Goal: Task Accomplishment & Management: Manage account settings

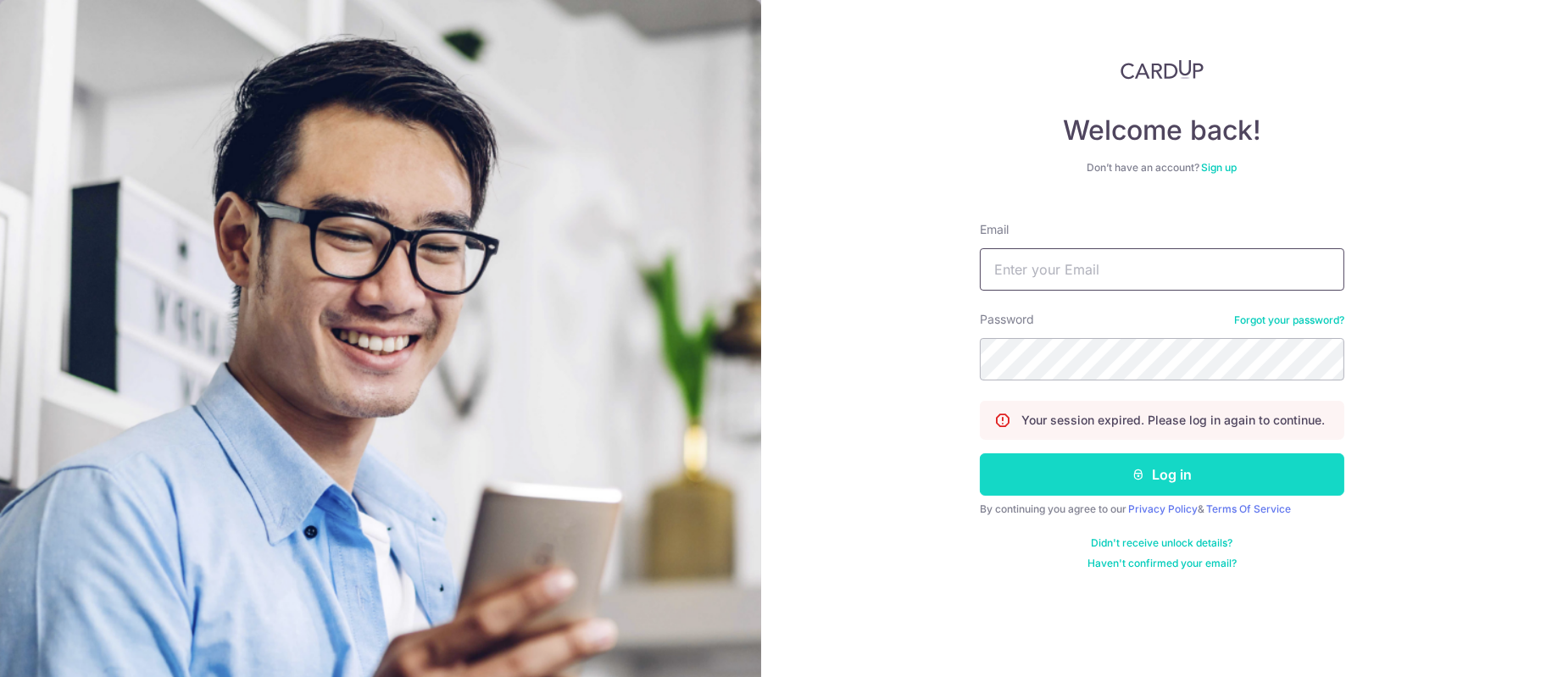
type input "[PERSON_NAME][EMAIL_ADDRESS][DOMAIN_NAME]"
click at [1281, 485] on button "Log in" at bounding box center [1162, 474] width 364 height 42
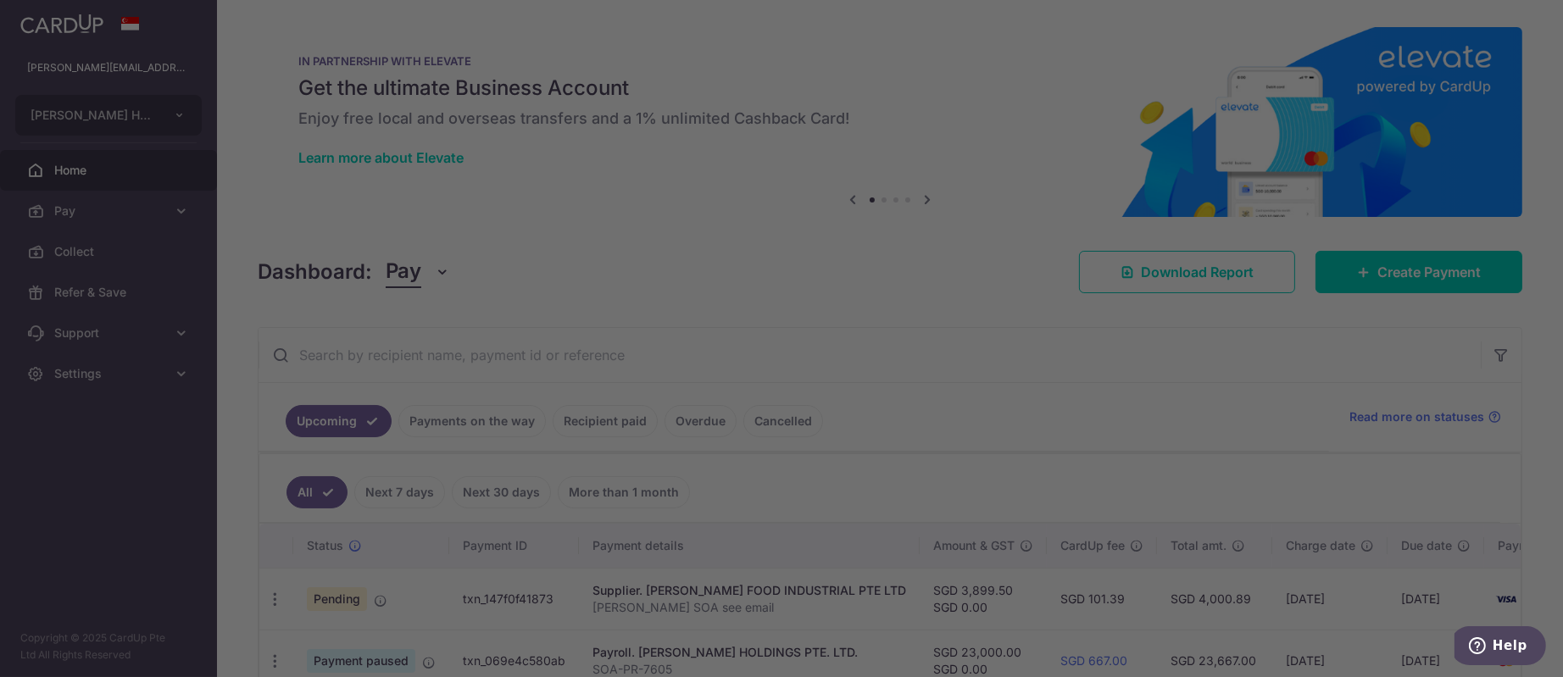
drag, startPoint x: 1556, startPoint y: 181, endPoint x: 1554, endPoint y: 255, distance: 73.7
click at [1554, 255] on div at bounding box center [789, 342] width 1578 height 684
click at [1244, 211] on div at bounding box center [789, 342] width 1578 height 684
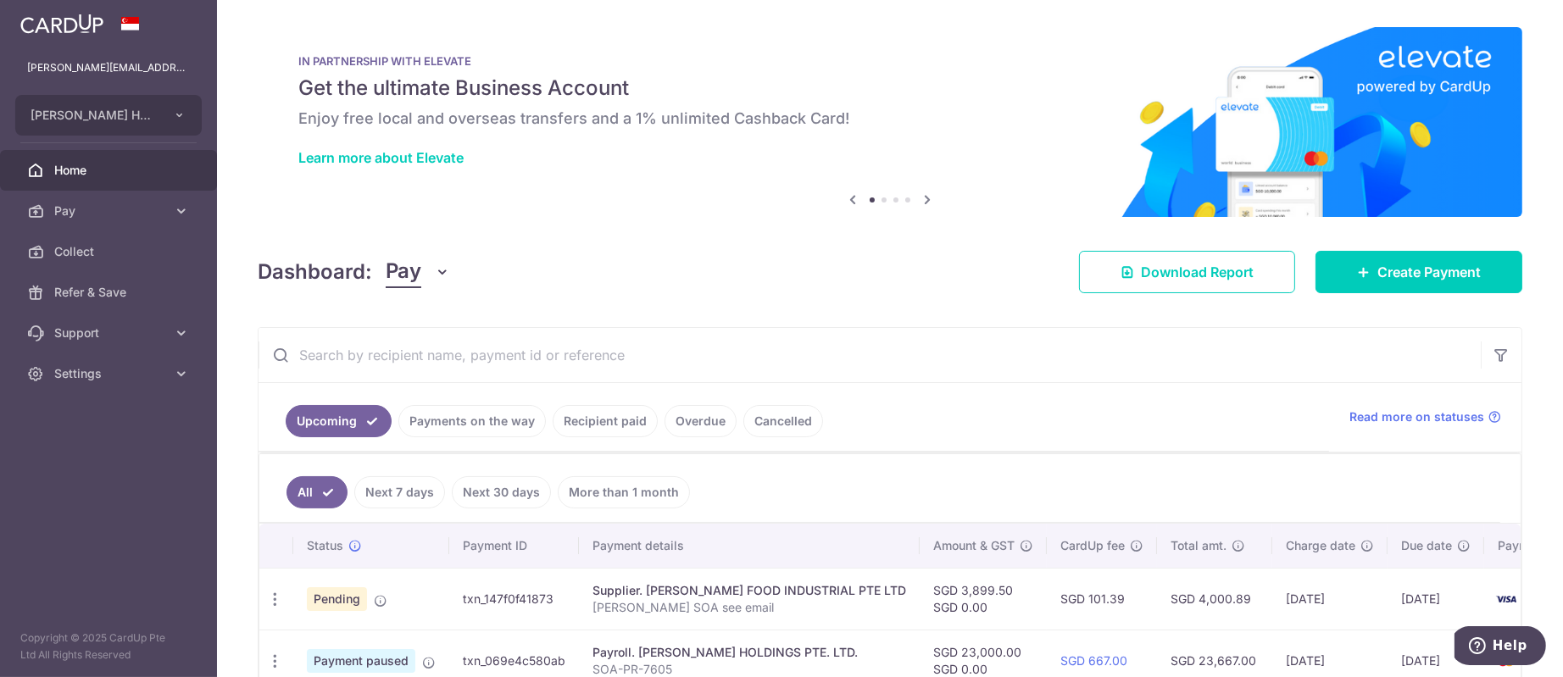
scroll to position [419, 0]
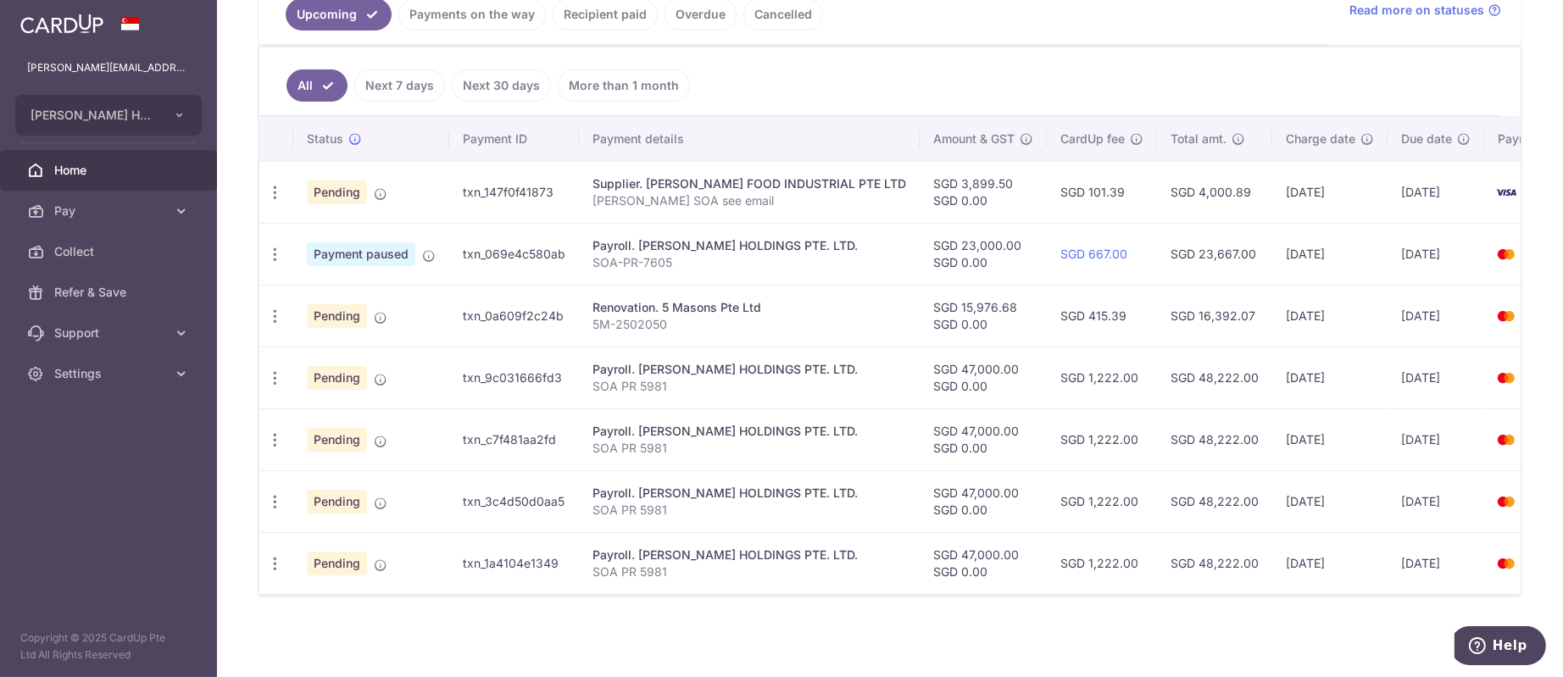
click at [492, 19] on ul "Upcoming Payments on the way Recipient paid Overdue Cancelled" at bounding box center [793, 10] width 1070 height 69
click at [494, 9] on link "Payments on the way" at bounding box center [471, 14] width 147 height 32
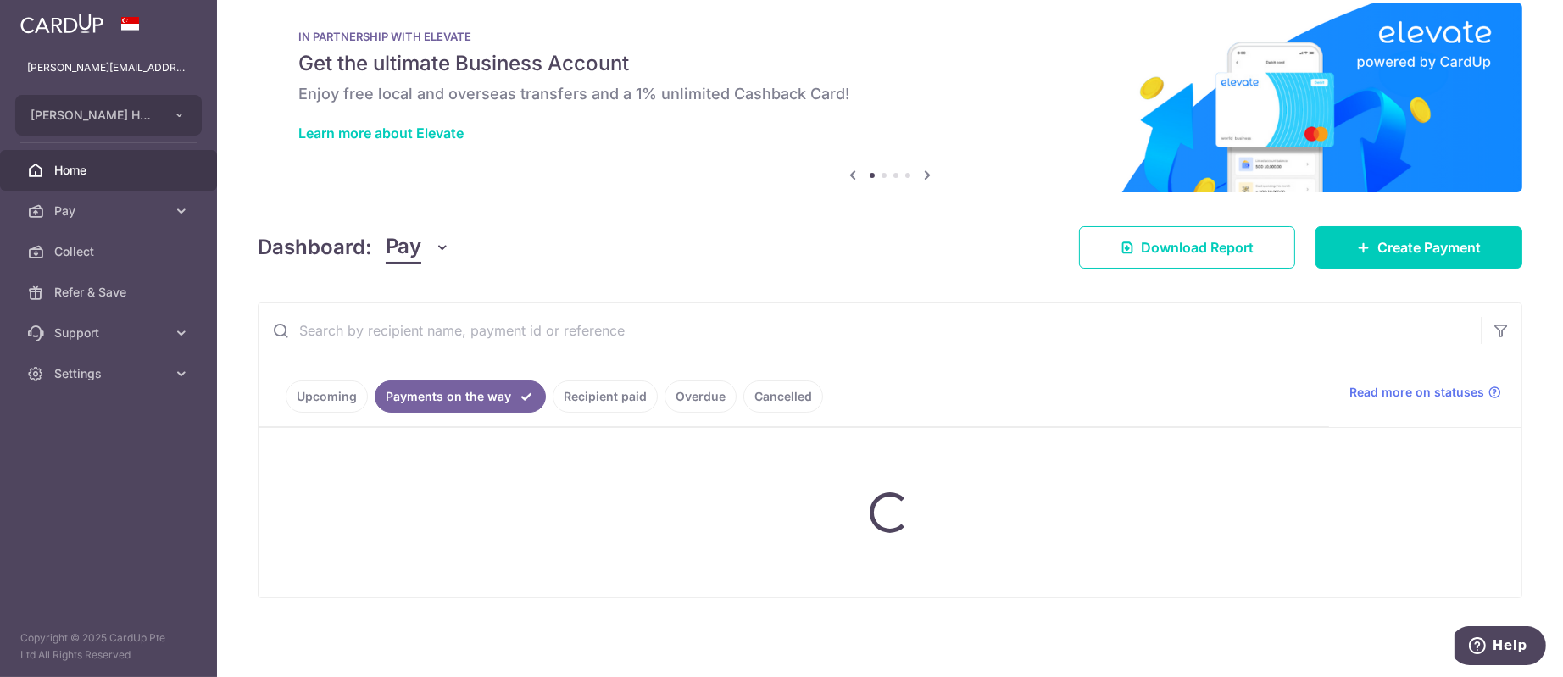
scroll to position [223, 0]
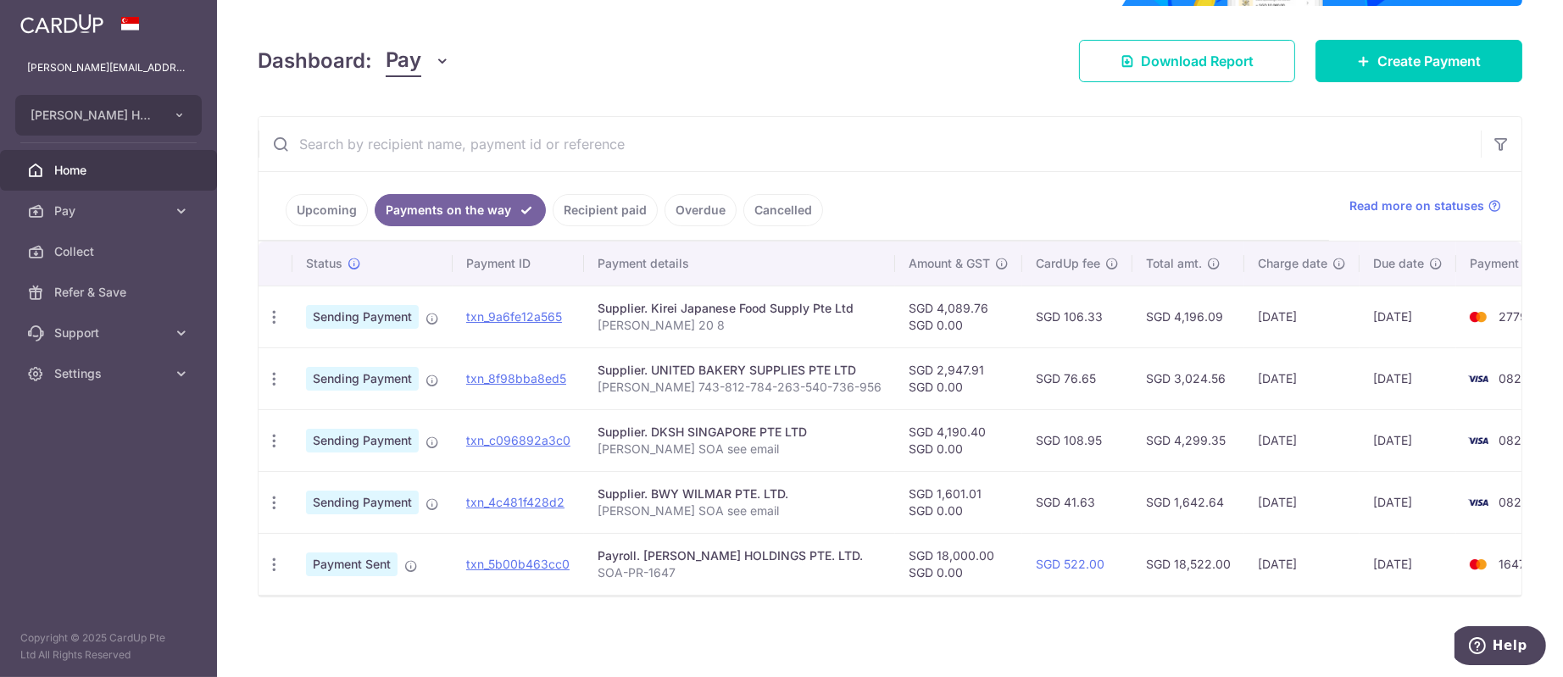
click at [345, 201] on link "Upcoming" at bounding box center [327, 210] width 82 height 32
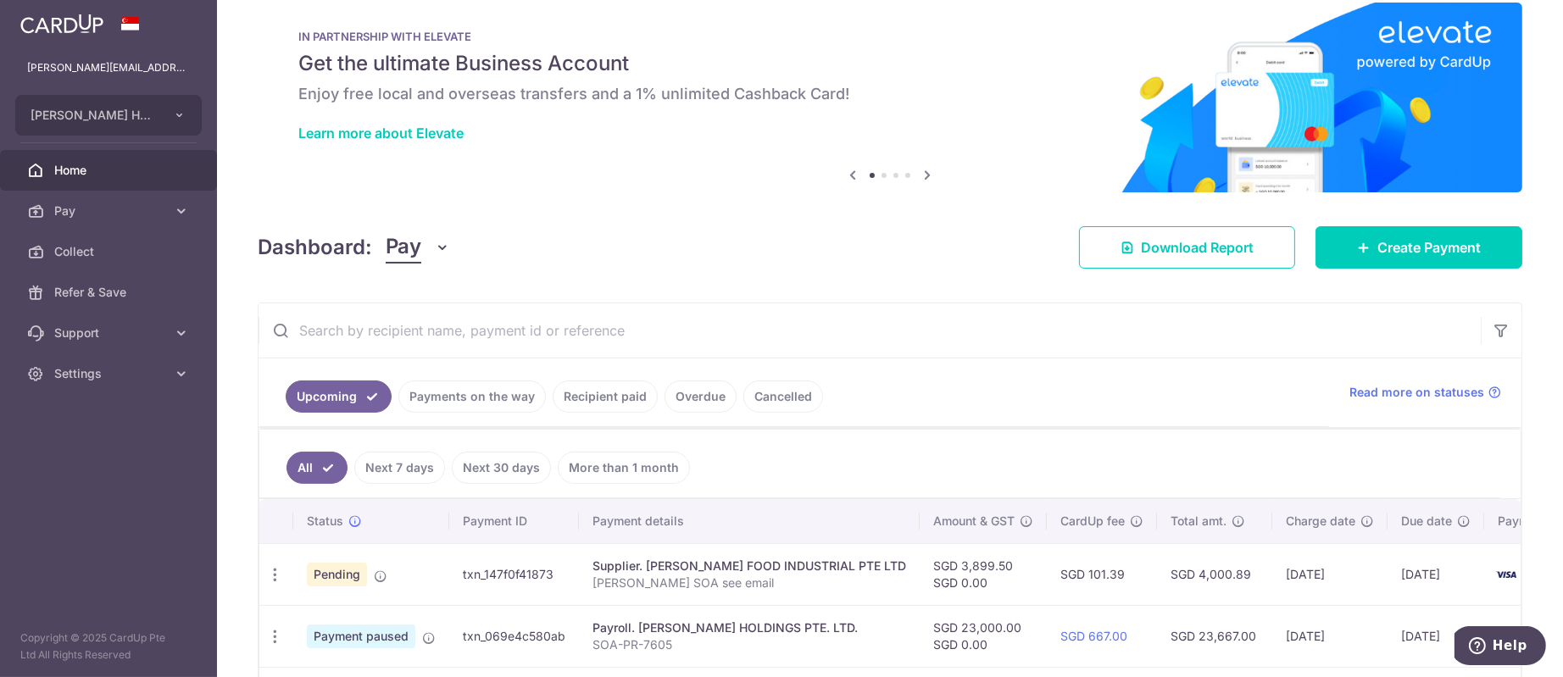
scroll to position [419, 0]
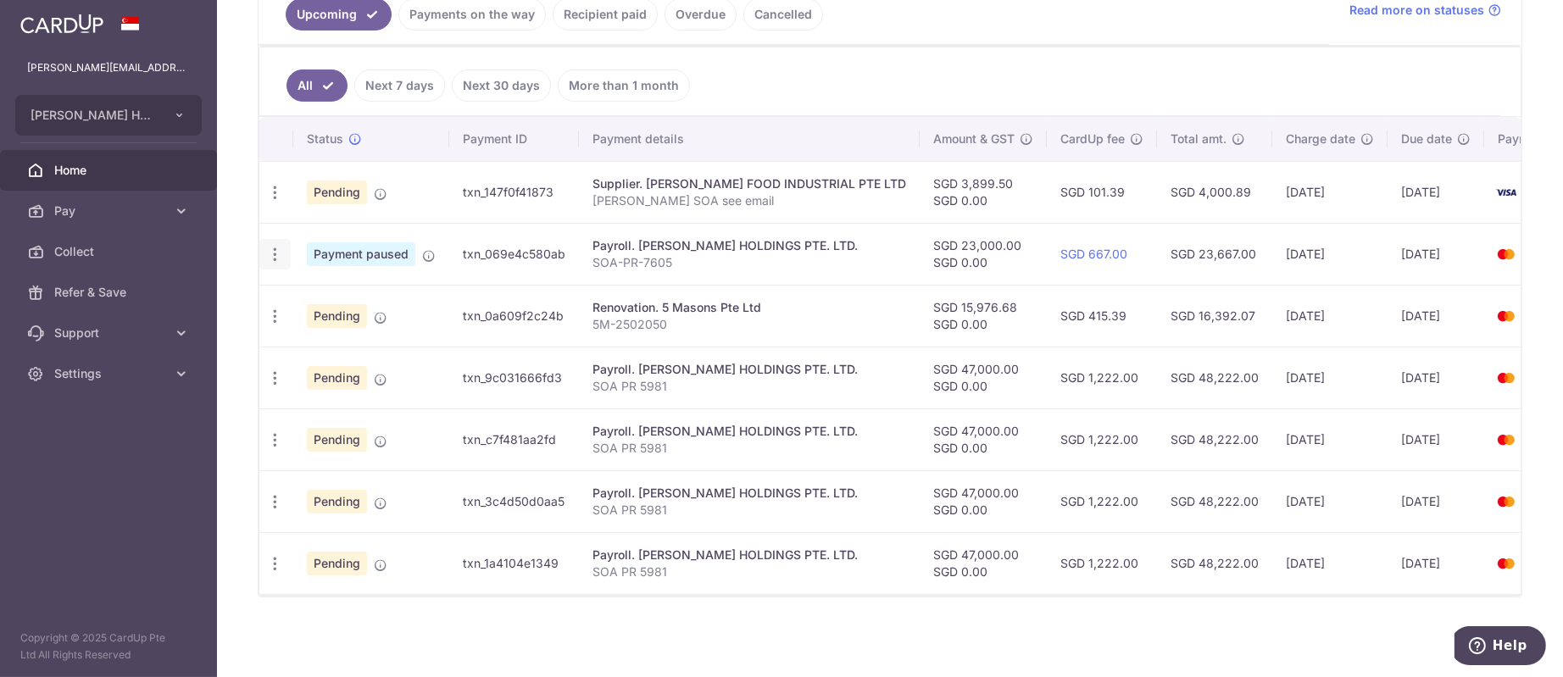
click at [274, 246] on icon "button" at bounding box center [275, 255] width 18 height 18
click at [287, 291] on icon at bounding box center [284, 301] width 20 height 20
radio input "true"
type input "23,000.00"
type input "07/10/2025"
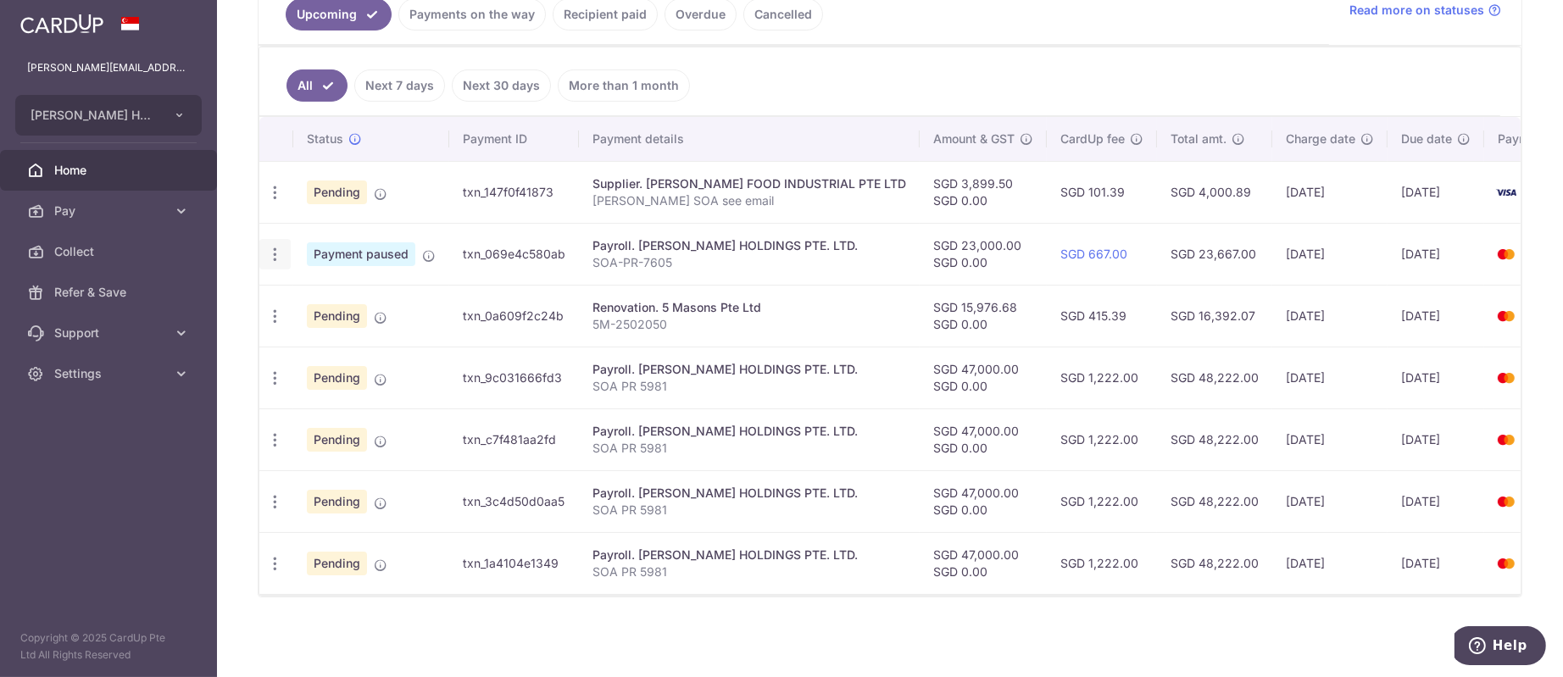
type input "SOA-PR-7605"
type input "SOA PR 7605"
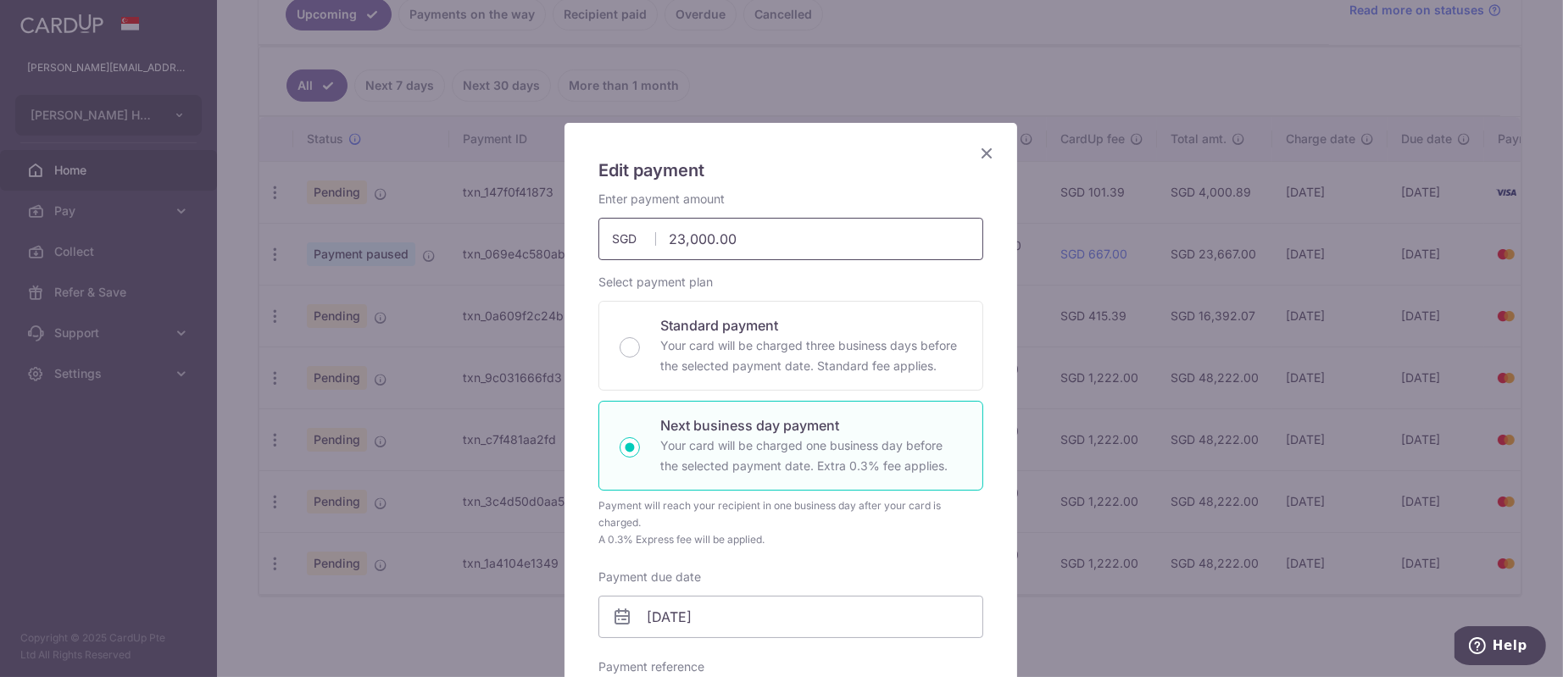
drag, startPoint x: 741, startPoint y: 236, endPoint x: 348, endPoint y: 186, distance: 395.4
click at [348, 186] on div "Edit payment By clicking apply, you will make changes to all payments to EDITH …" at bounding box center [781, 338] width 1563 height 677
type input "23,000.00"
click at [982, 152] on icon "Close" at bounding box center [986, 152] width 20 height 21
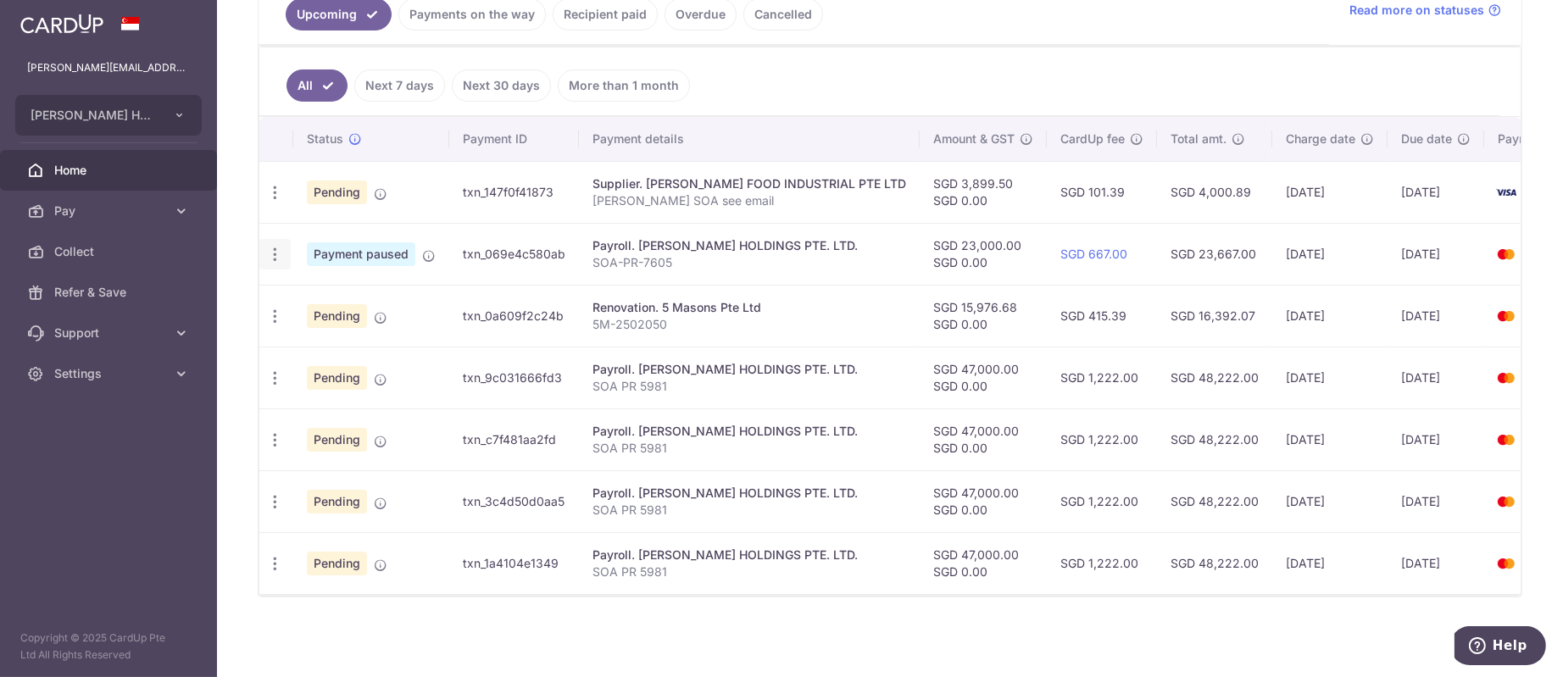
click at [280, 246] on icon "button" at bounding box center [275, 255] width 18 height 18
click at [319, 291] on span "Update payment" at bounding box center [365, 301] width 115 height 20
radio input "true"
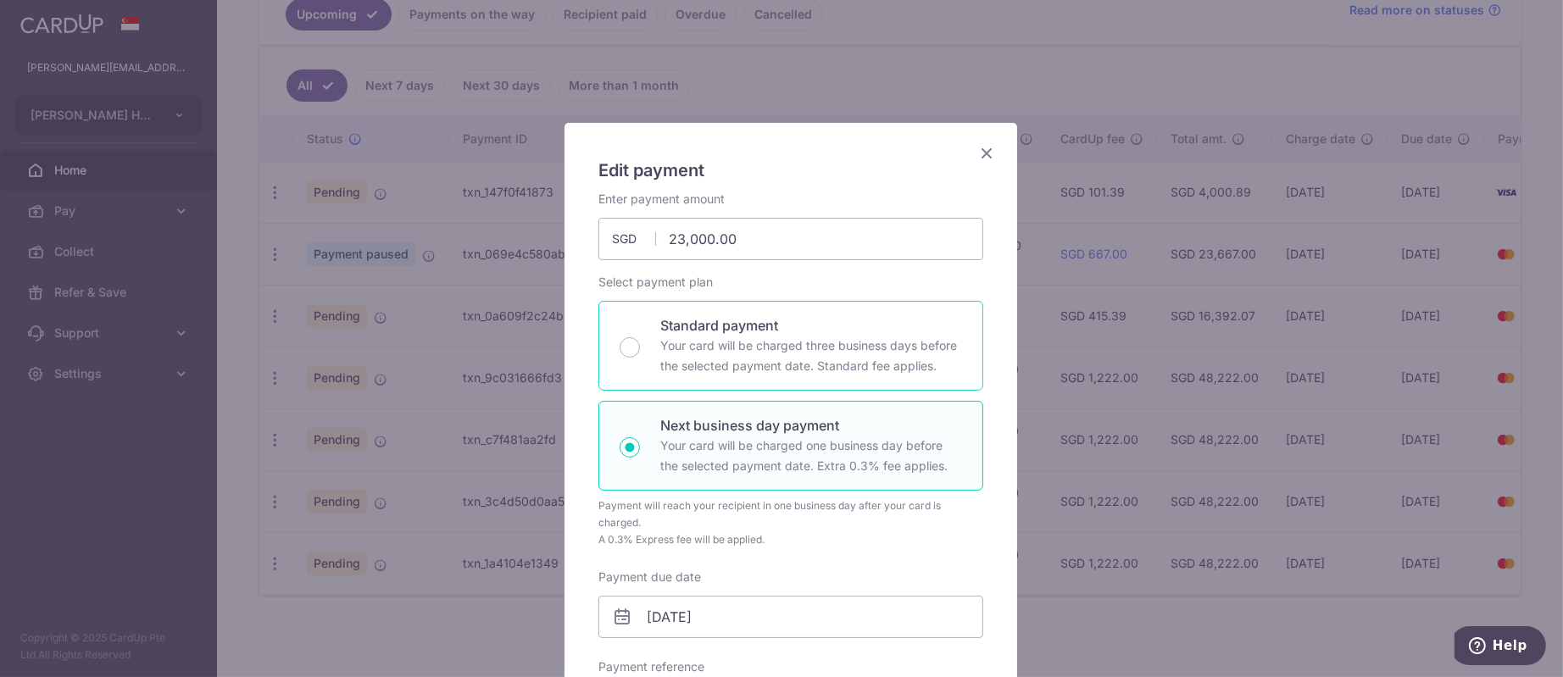
click at [678, 330] on p "Standard payment" at bounding box center [811, 325] width 302 height 20
click at [640, 337] on input "Standard payment Your card will be charged three business days before the selec…" at bounding box center [630, 347] width 20 height 20
radio input "true"
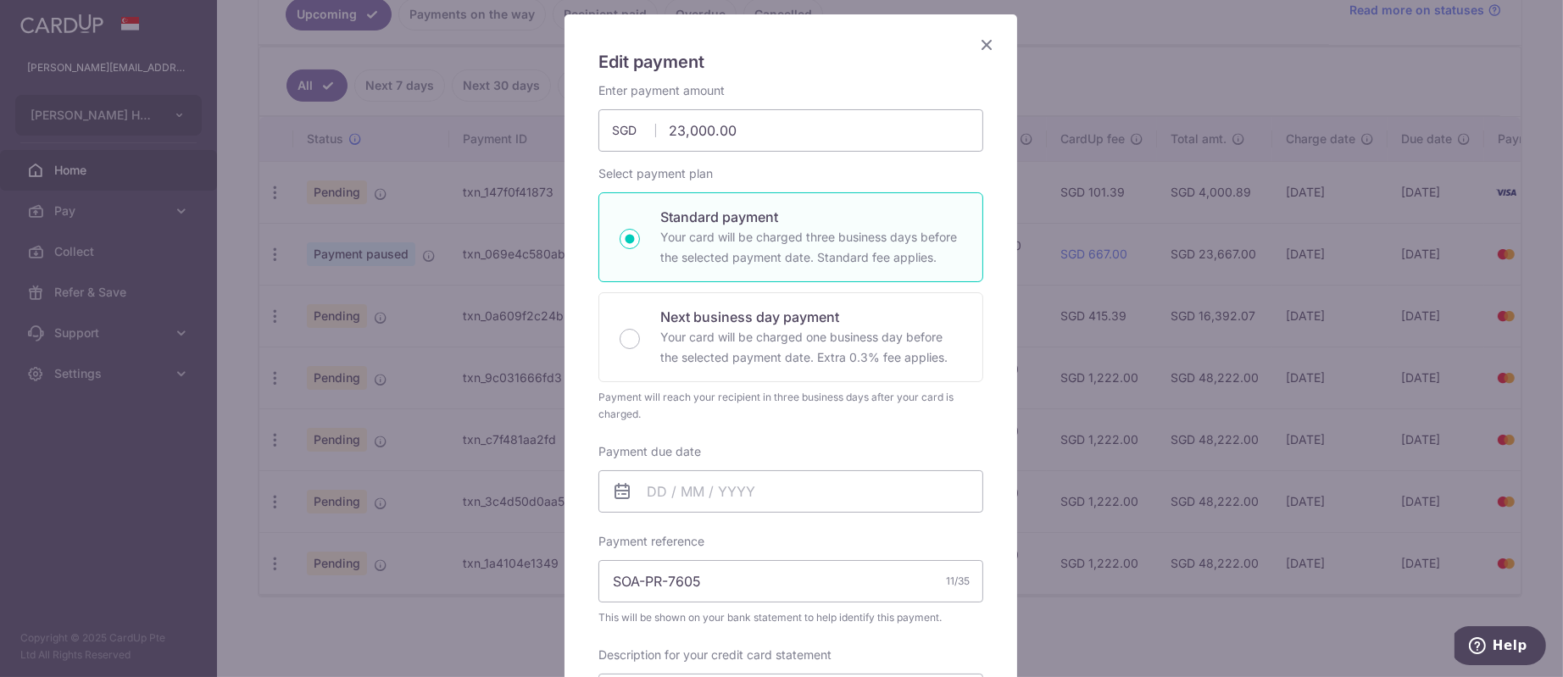
scroll to position [254, 0]
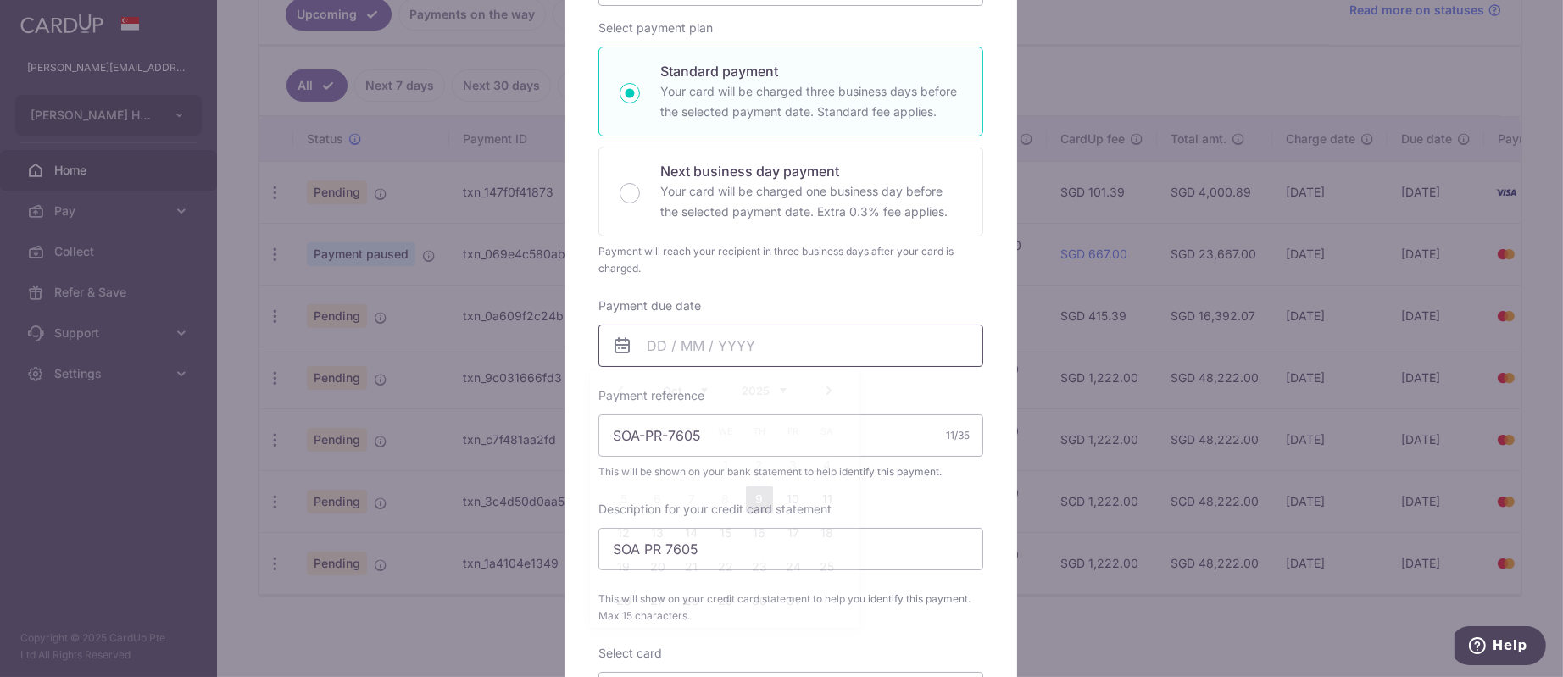
click at [668, 340] on input "Payment due date" at bounding box center [790, 346] width 385 height 42
click at [781, 503] on link "10" at bounding box center [793, 499] width 27 height 27
type input "10/10/2025"
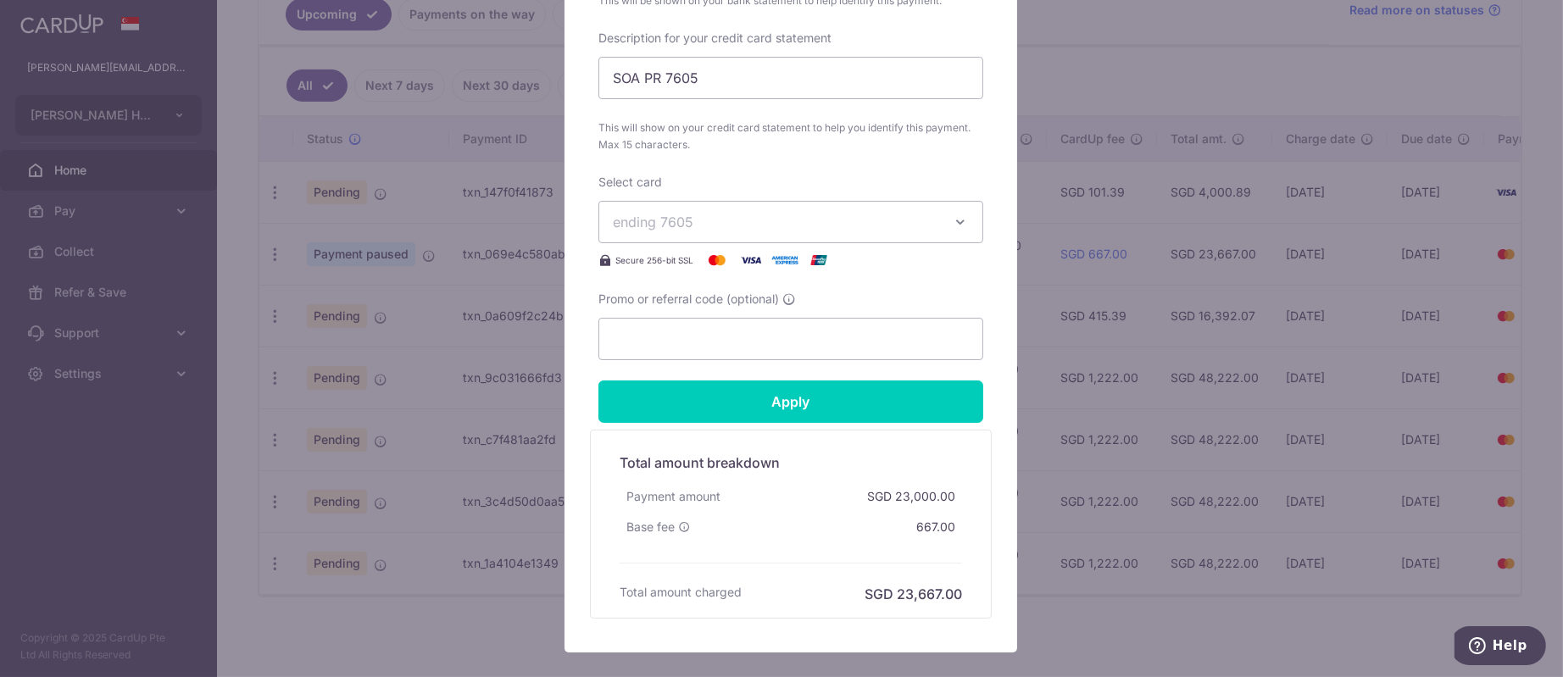
scroll to position [763, 0]
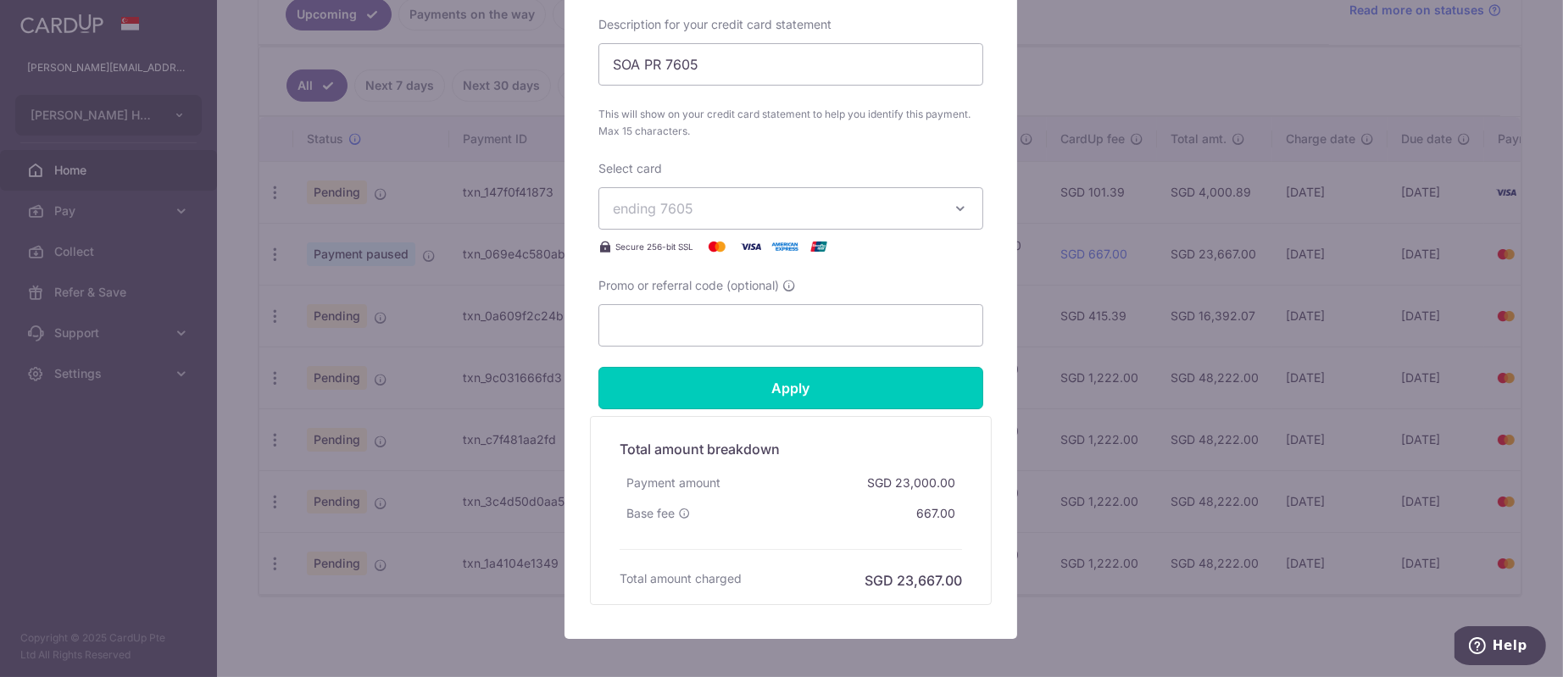
click at [836, 393] on input "Apply" at bounding box center [790, 388] width 385 height 42
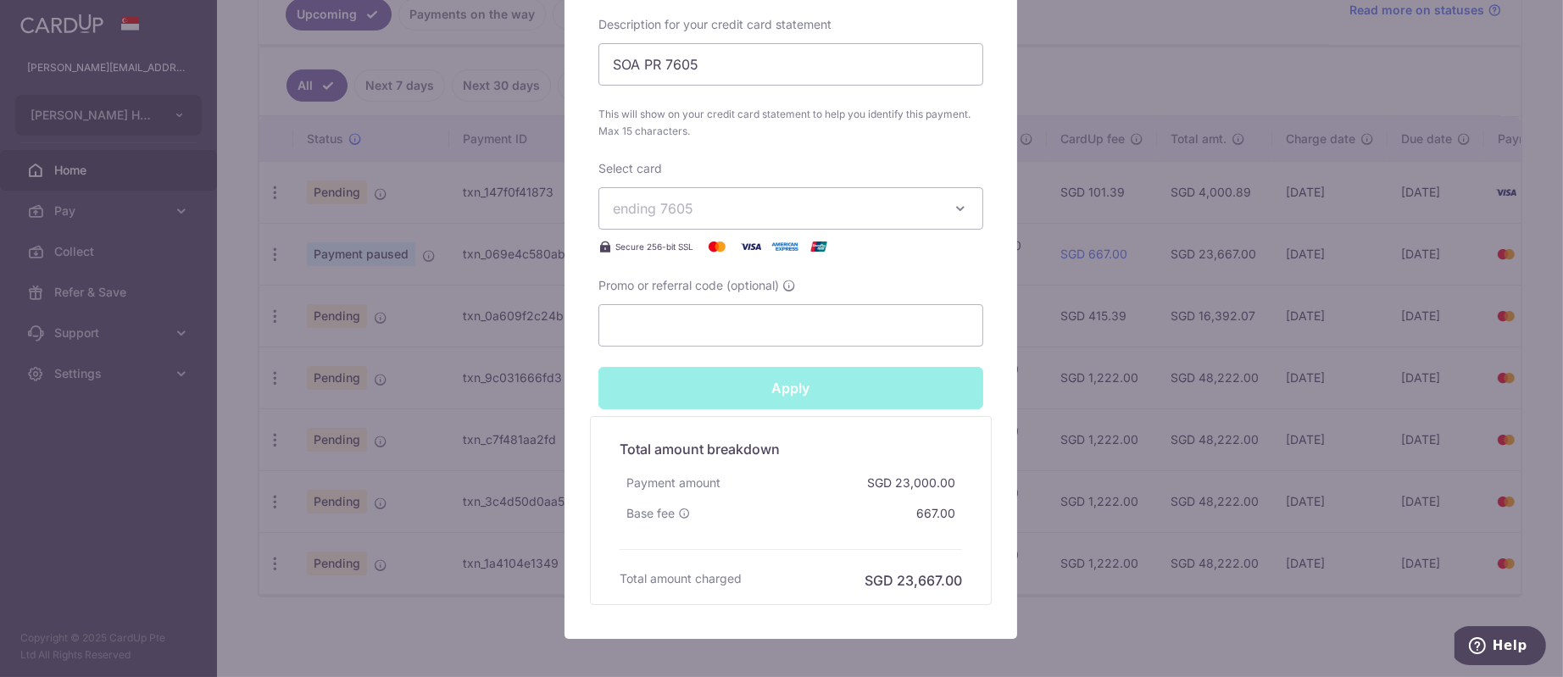
type input "Successfully Applied"
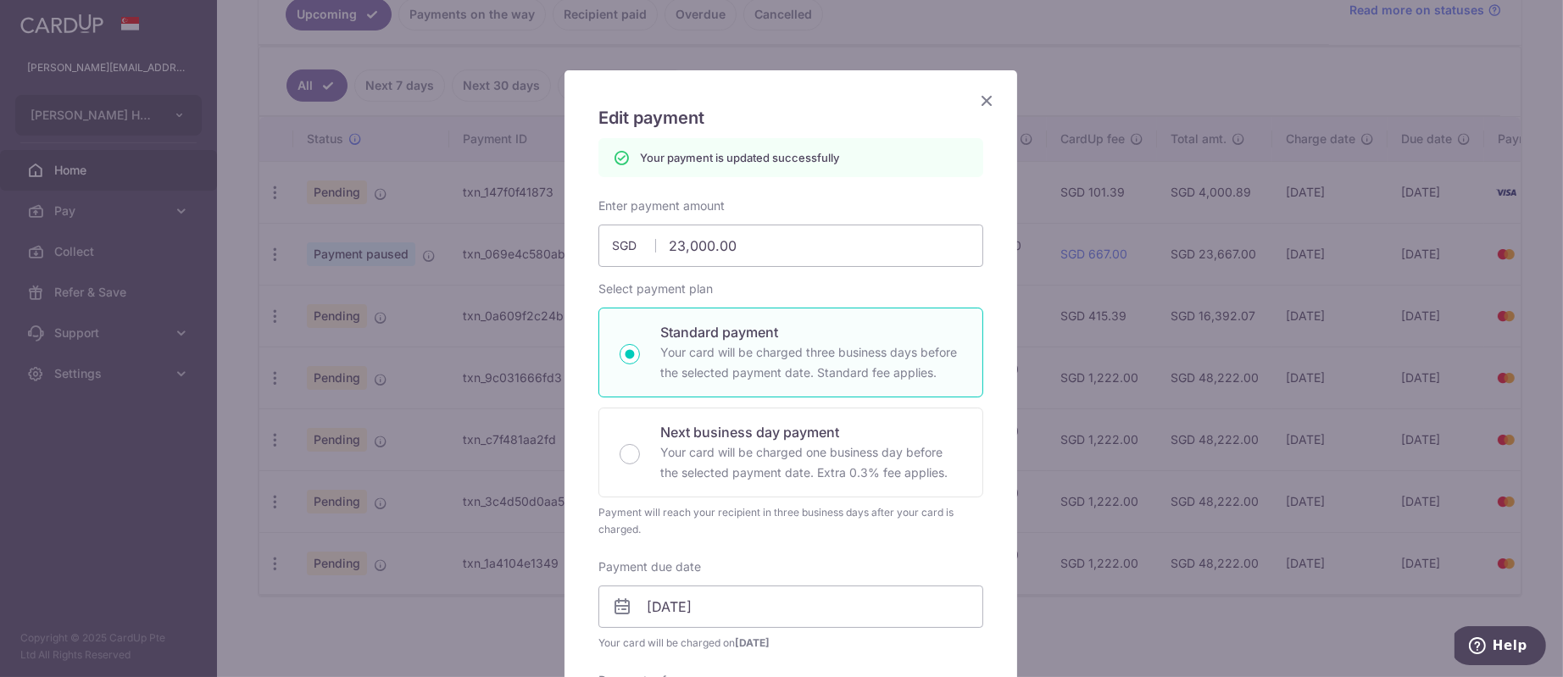
scroll to position [0, 0]
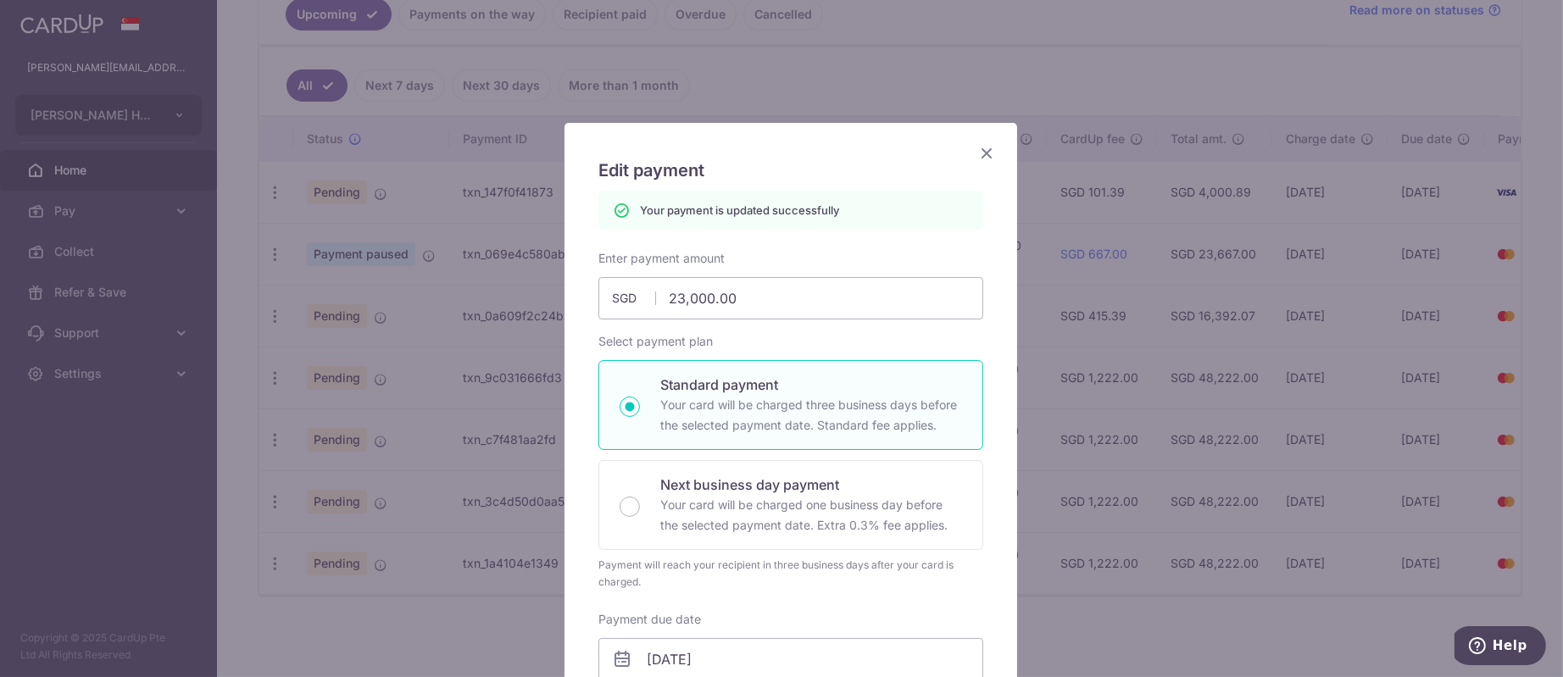
click at [976, 154] on icon "Close" at bounding box center [986, 152] width 20 height 21
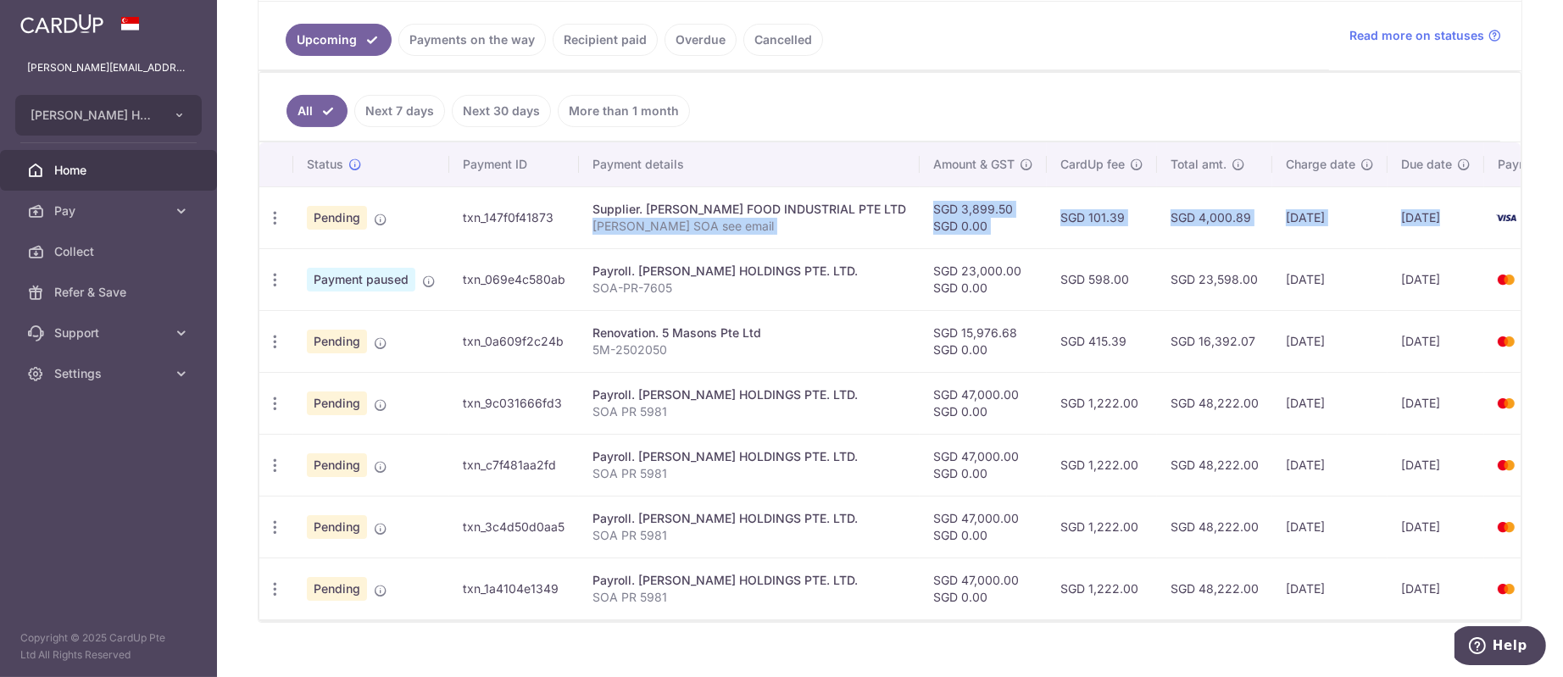
scroll to position [0, 70]
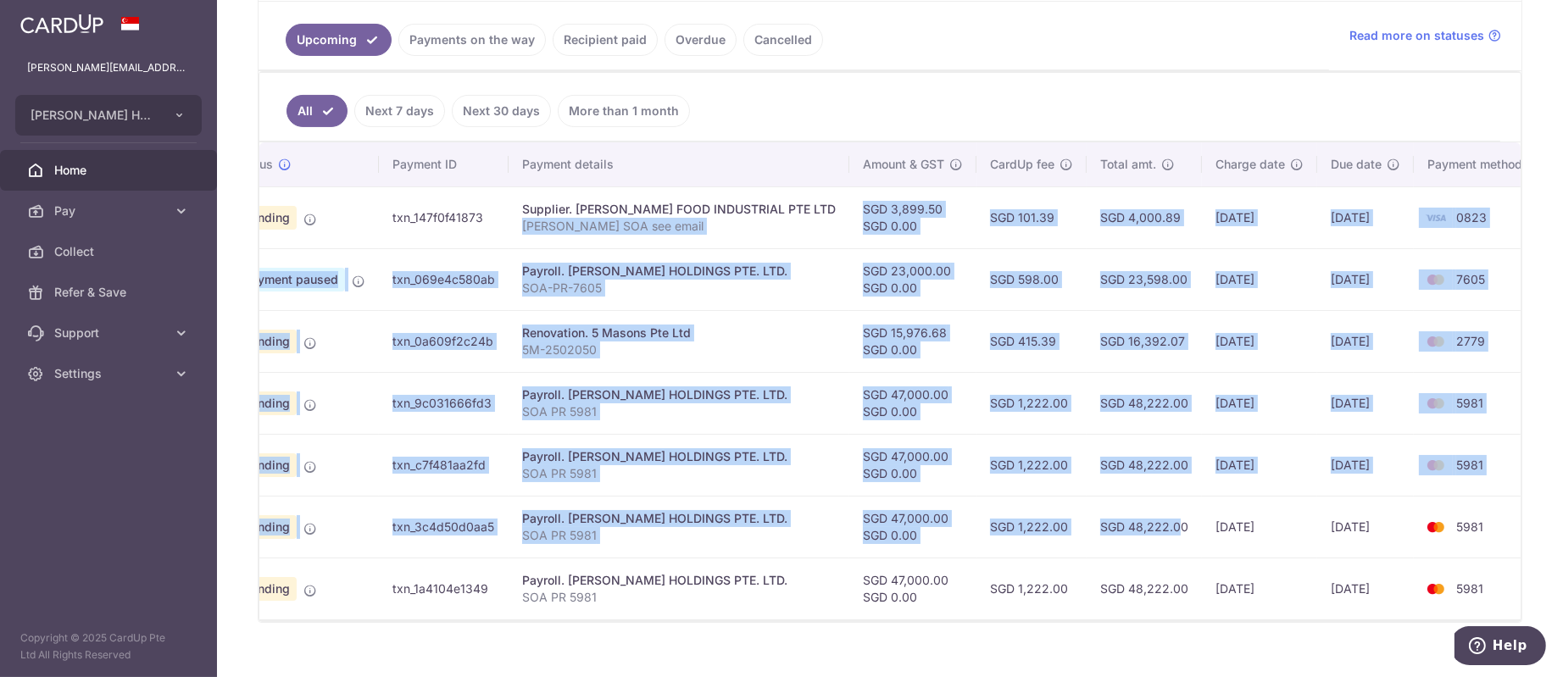
drag, startPoint x: 824, startPoint y: 233, endPoint x: 1118, endPoint y: 516, distance: 408.2
click at [1118, 513] on tbody "Update payment Cancel payment Upload doc Pending txn_147f0f41873 Supplier. HENG…" at bounding box center [865, 402] width 1353 height 433
click at [1118, 516] on td "SGD 48,222.00" at bounding box center [1143, 527] width 115 height 62
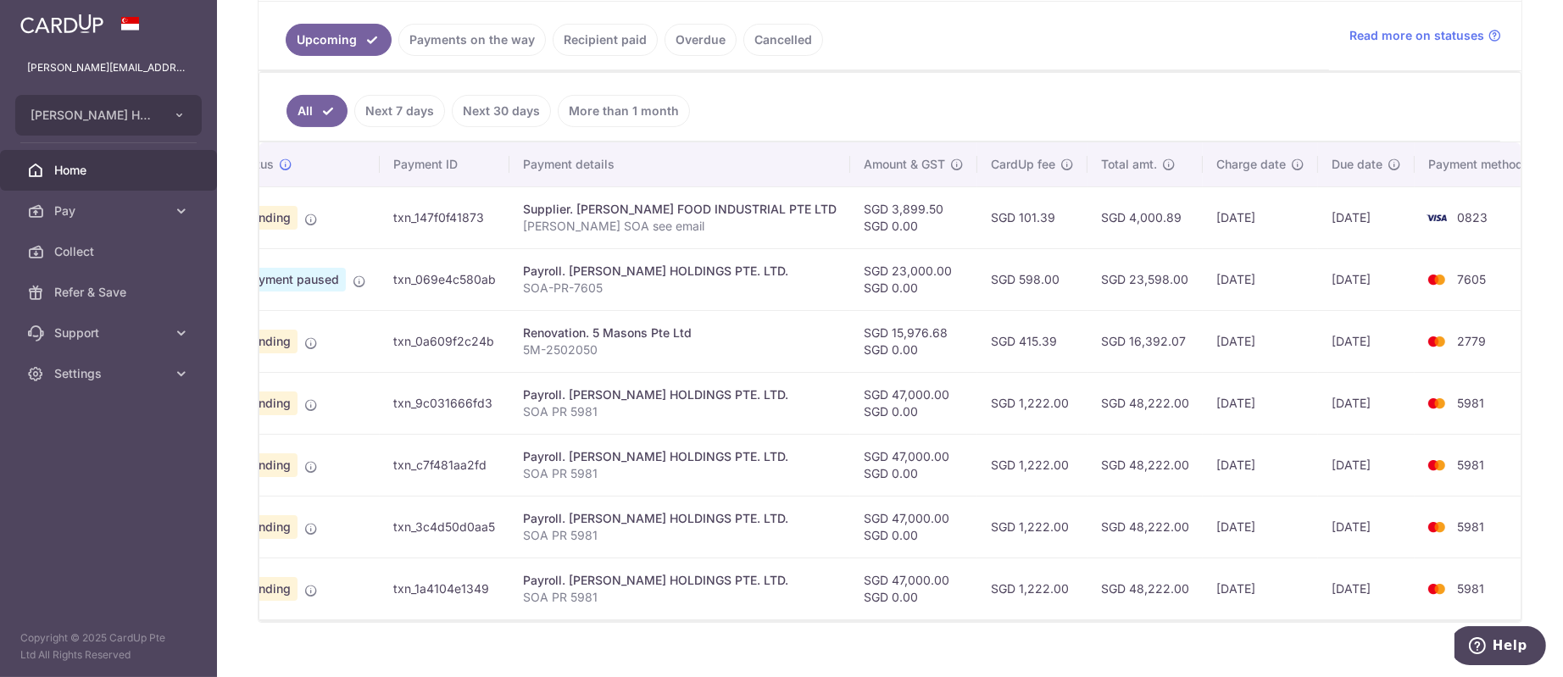
scroll to position [0, 0]
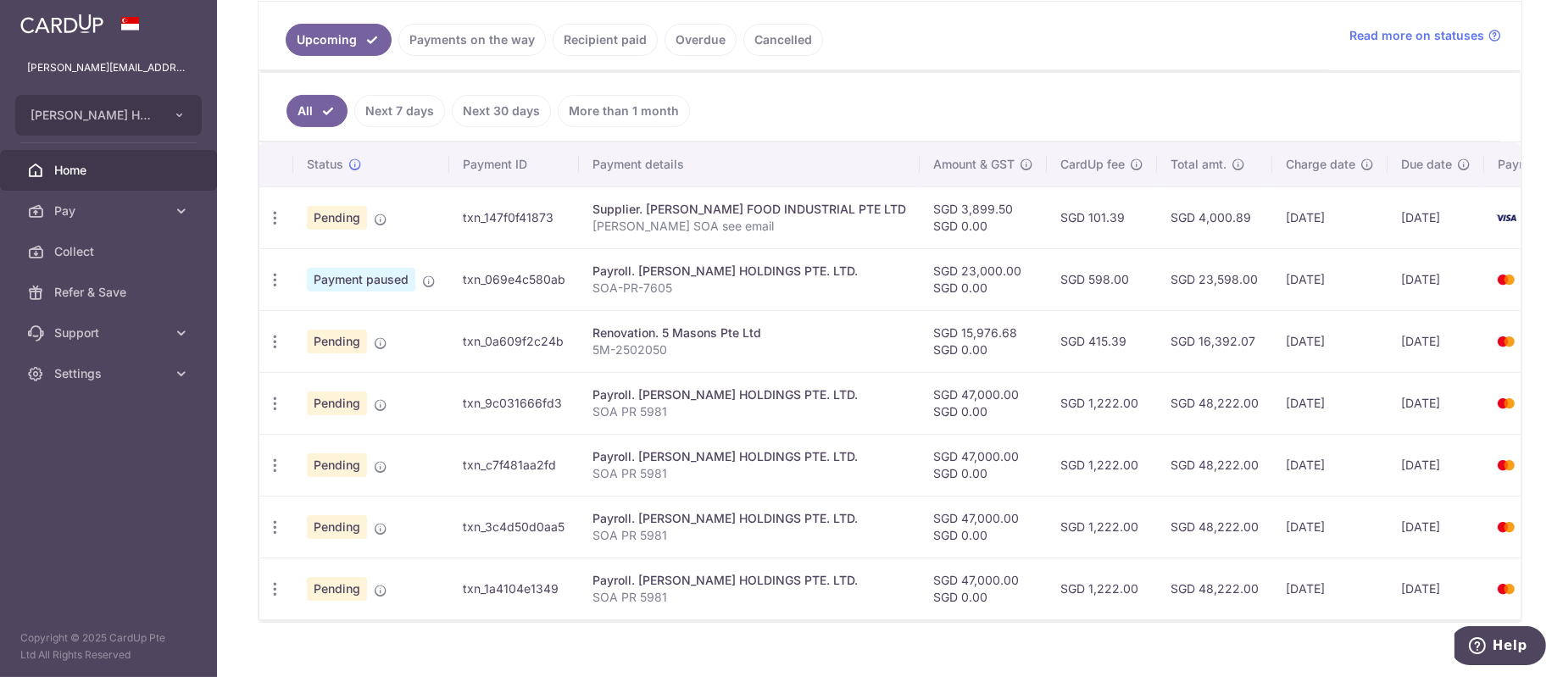
drag, startPoint x: 1271, startPoint y: 432, endPoint x: 1259, endPoint y: 414, distance: 22.1
click at [1517, 441] on div "× Pause Schedule Pause all future payments in this series Pause just this one p…" at bounding box center [890, 338] width 1346 height 677
